Goal: Navigation & Orientation: Find specific page/section

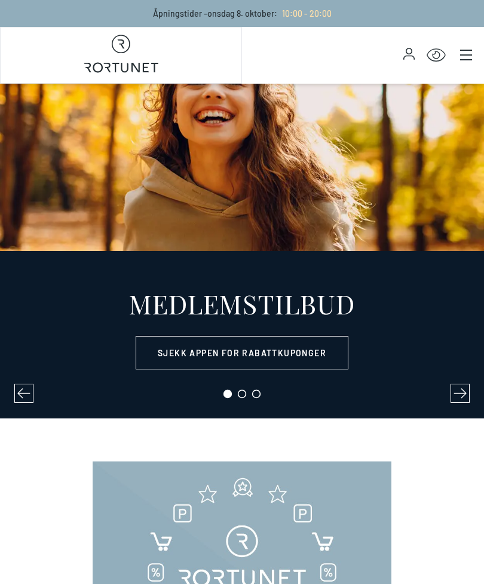
select select "NO"
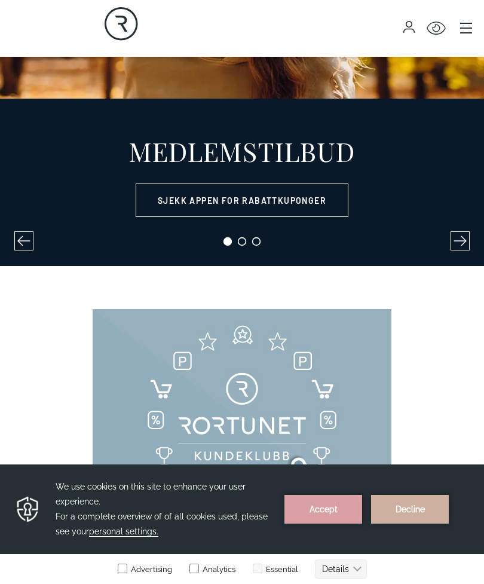
scroll to position [159, 0]
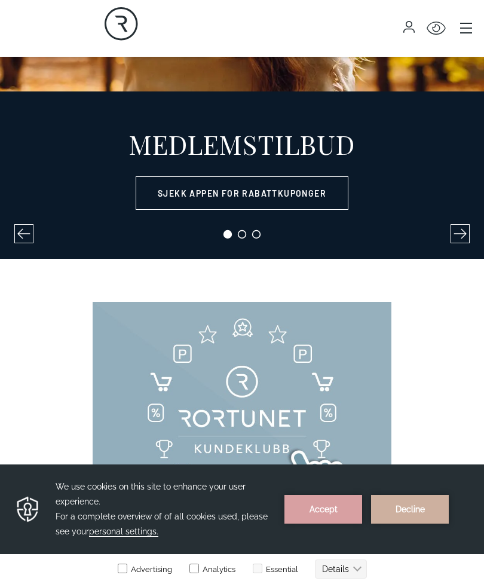
click at [333, 509] on button "Accept" at bounding box center [323, 509] width 78 height 29
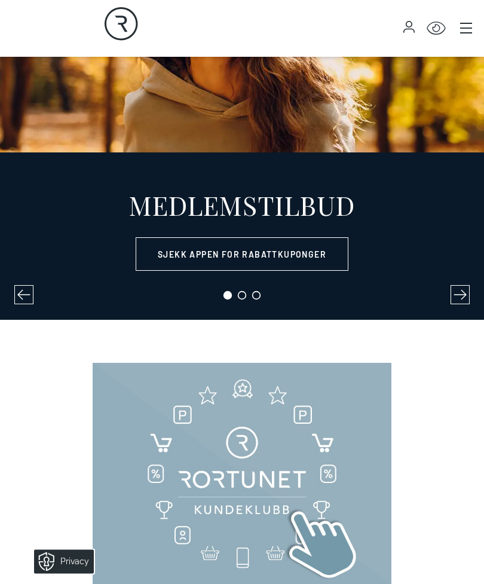
scroll to position [0, 0]
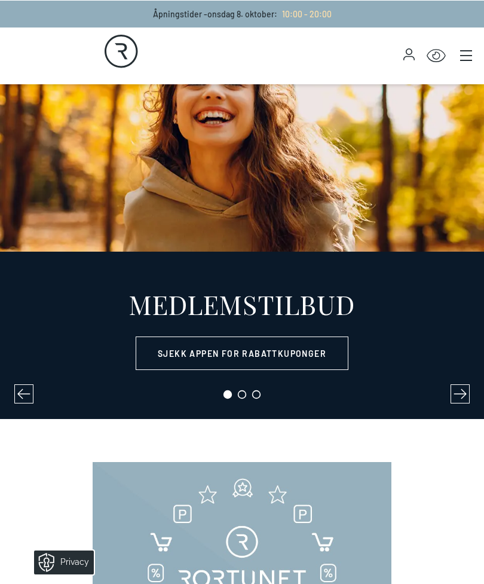
click at [468, 50] on icon "Main menu" at bounding box center [466, 50] width 12 height 0
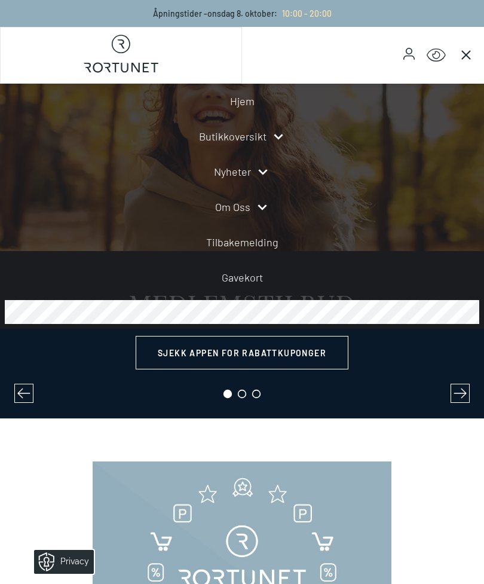
click at [265, 133] on link "Butikkoversikt" at bounding box center [232, 136] width 67 height 16
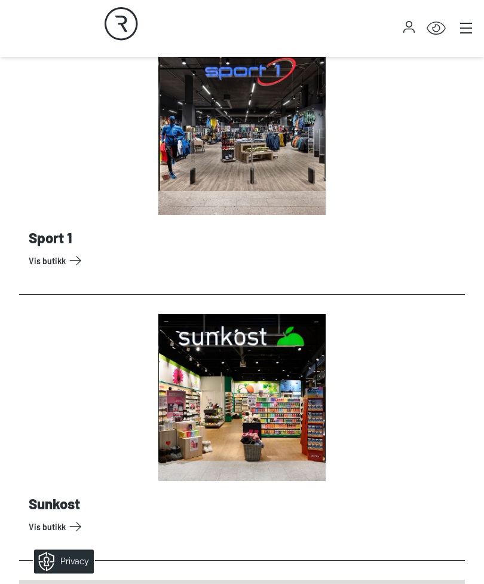
scroll to position [11632, 0]
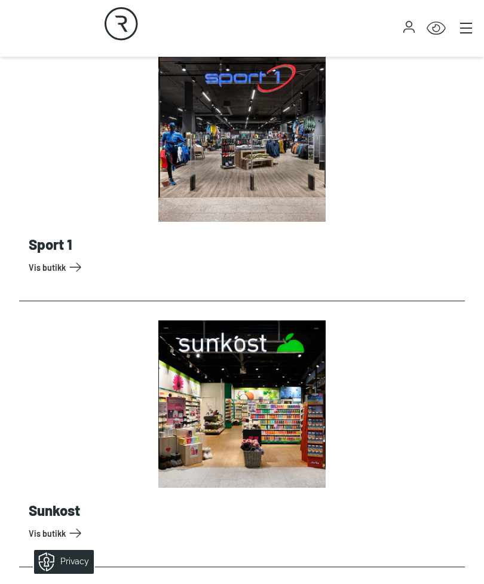
click at [69, 266] on link "Vis butikk" at bounding box center [244, 266] width 431 height 19
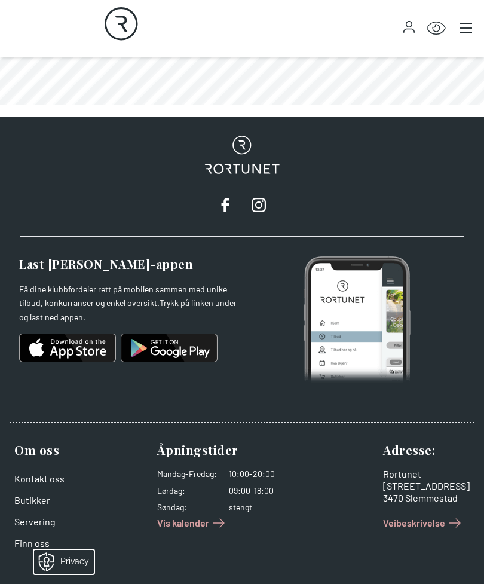
scroll to position [893, 0]
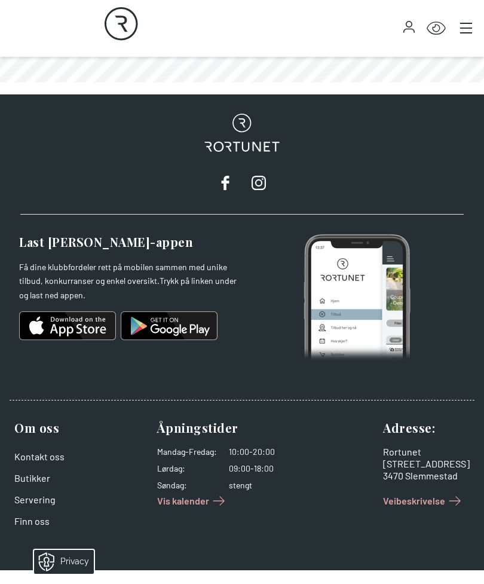
click at [454, 35] on div "Click for Accessibility Features" at bounding box center [363, 29] width 242 height 38
click at [460, 25] on icon "Main menu" at bounding box center [466, 28] width 12 height 12
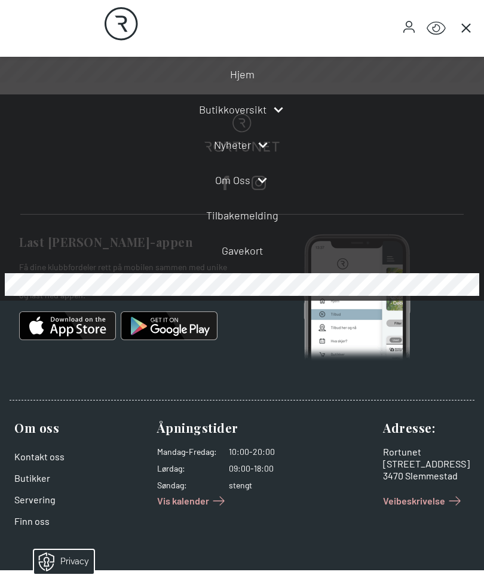
click at [259, 149] on icon at bounding box center [263, 145] width 14 height 14
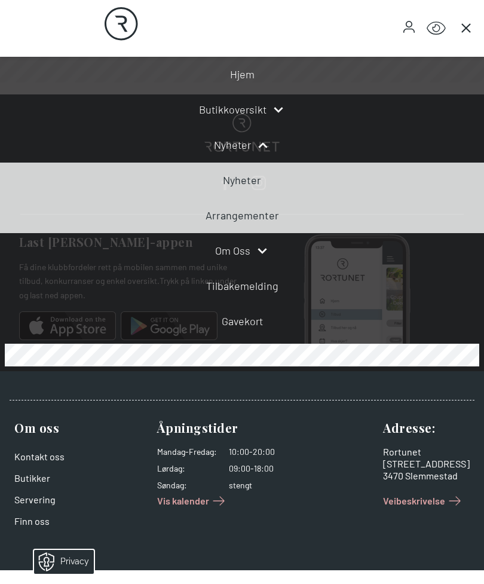
click at [255, 177] on link "Nyheter" at bounding box center [242, 179] width 38 height 13
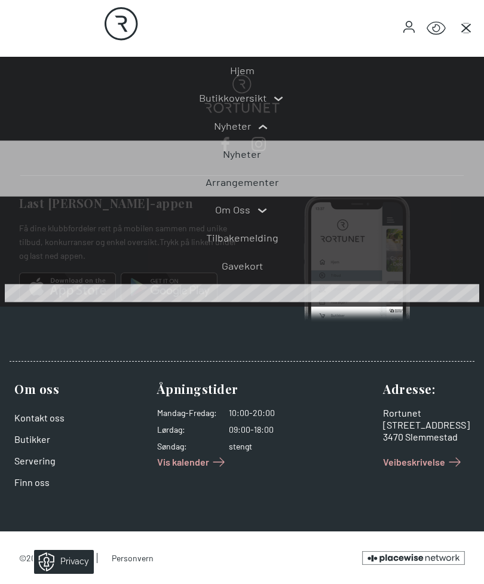
scroll to position [2, 0]
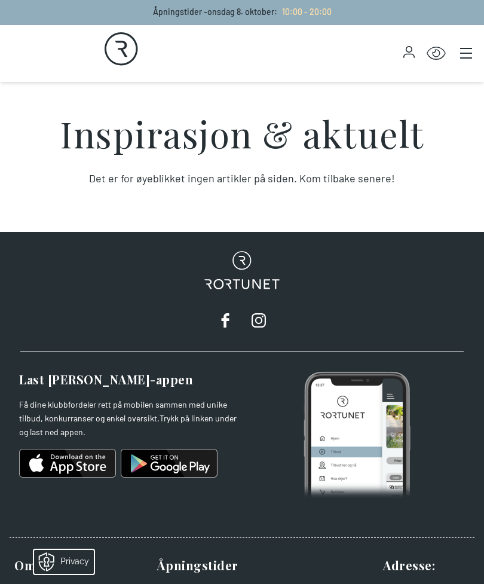
click at [474, 45] on button "Main menu" at bounding box center [466, 53] width 17 height 17
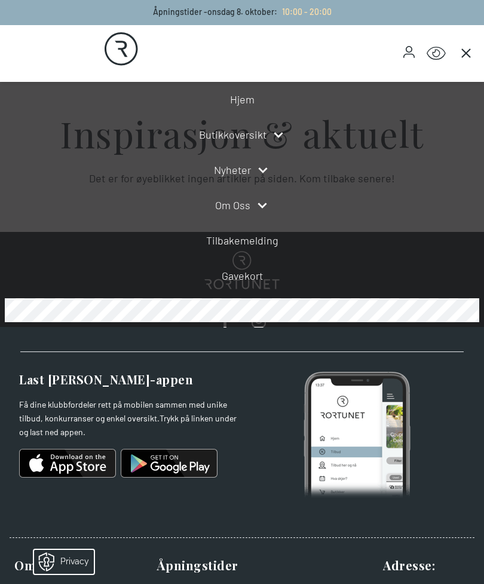
click at [263, 167] on icon at bounding box center [263, 170] width 14 height 14
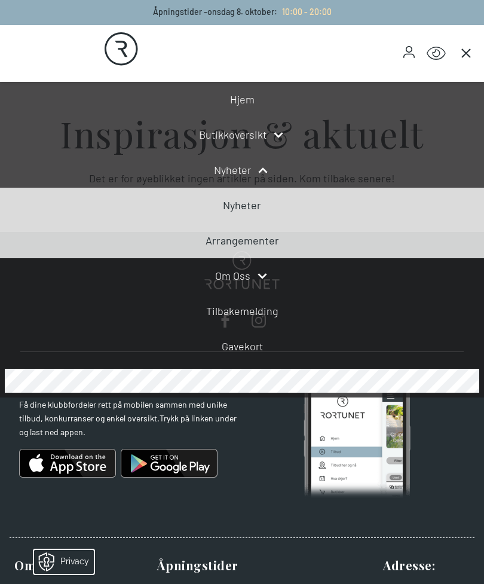
click at [262, 238] on link "Arrangementer" at bounding box center [241, 240] width 73 height 13
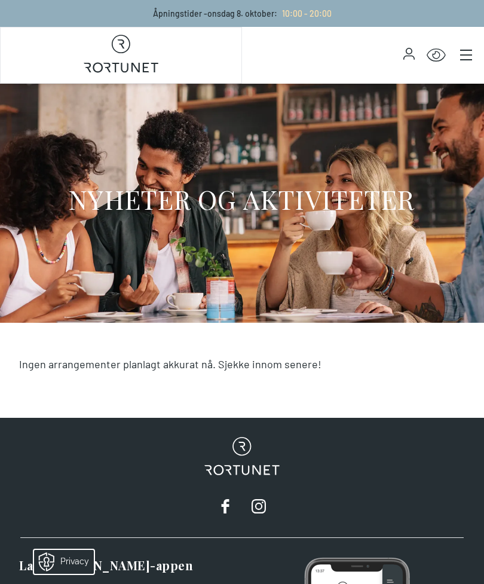
click at [459, 59] on button "Main menu" at bounding box center [466, 55] width 17 height 17
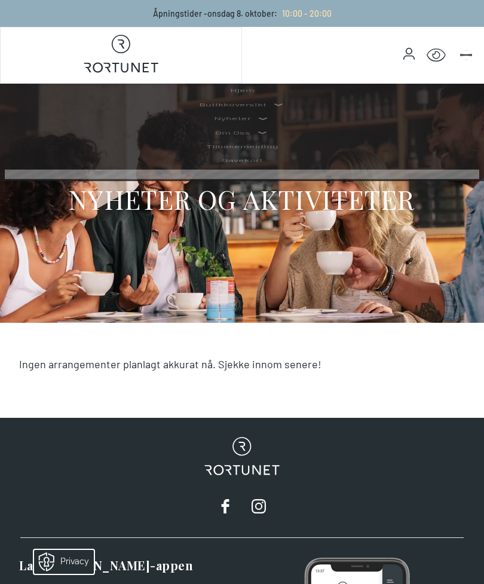
click at [458, 59] on button "Main menu" at bounding box center [466, 55] width 17 height 17
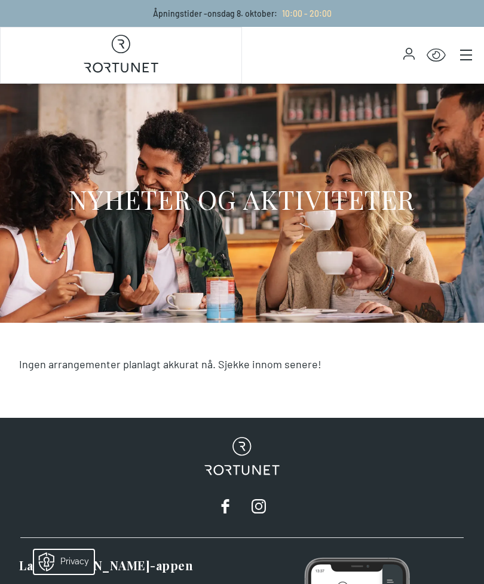
click at [460, 61] on button "Main menu" at bounding box center [466, 55] width 17 height 17
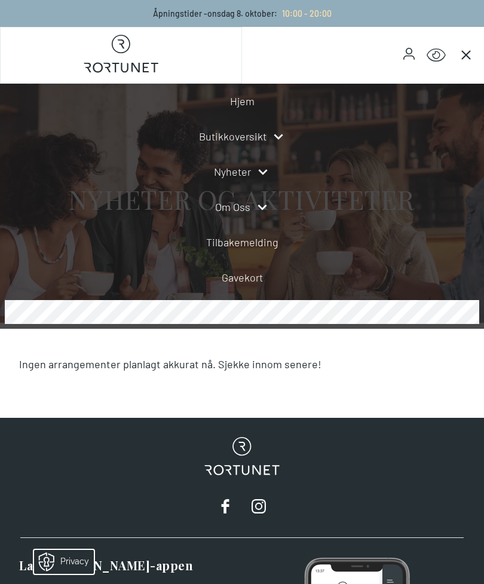
click at [255, 204] on icon at bounding box center [262, 207] width 14 height 14
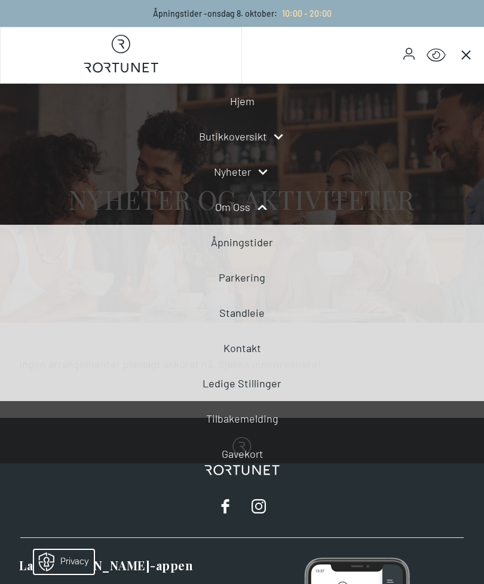
click at [257, 246] on link "Åpningstider" at bounding box center [242, 241] width 62 height 13
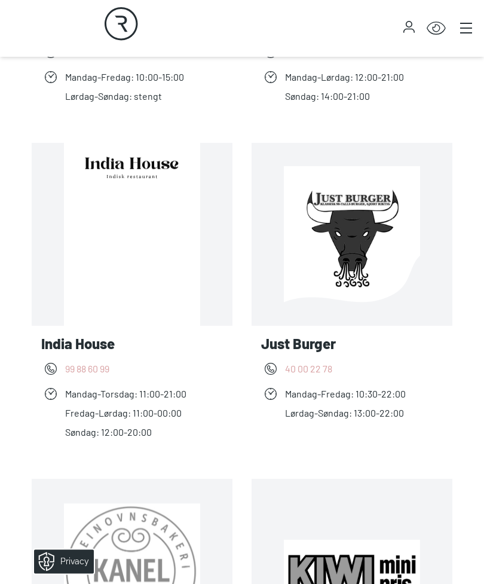
scroll to position [1008, 0]
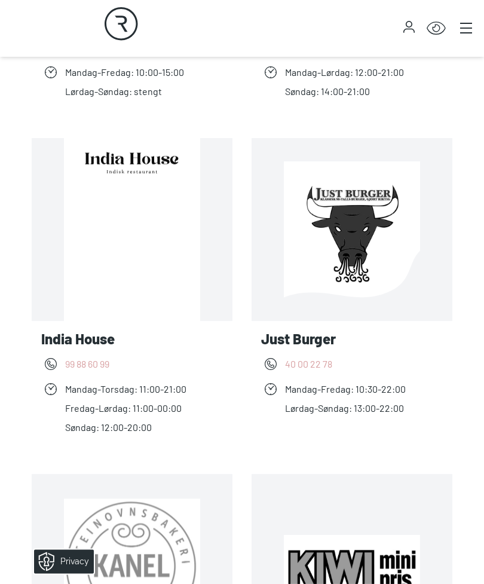
click at [106, 349] on div "Phone Icon [PHONE_NUMBER]" at bounding box center [132, 360] width 182 height 24
click at [223, 230] on link "Les mer India House" at bounding box center [223, 230] width 0 height 0
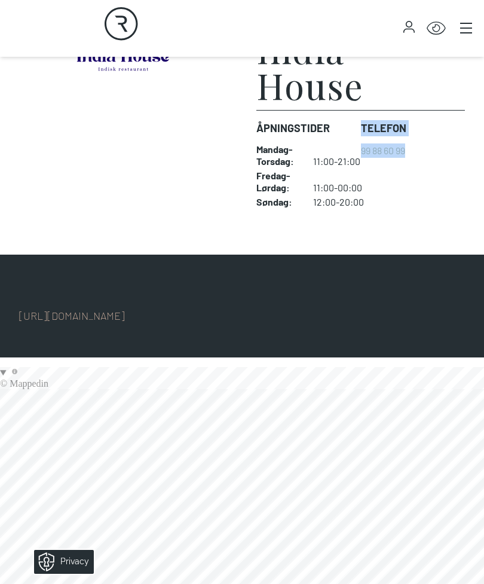
scroll to position [327, 0]
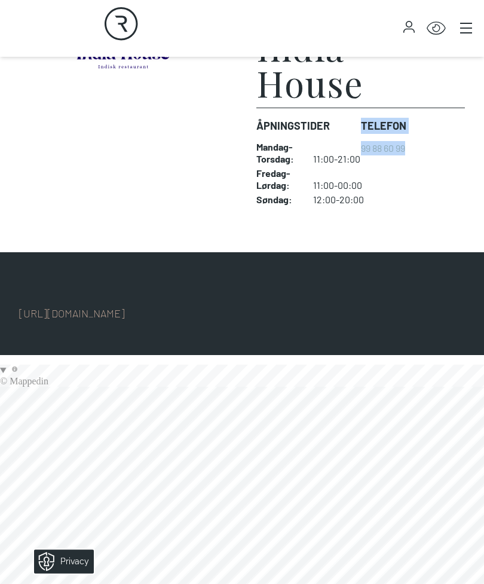
click at [95, 314] on link "[URL][DOMAIN_NAME]" at bounding box center [72, 313] width 106 height 13
